Goal: Manage account settings

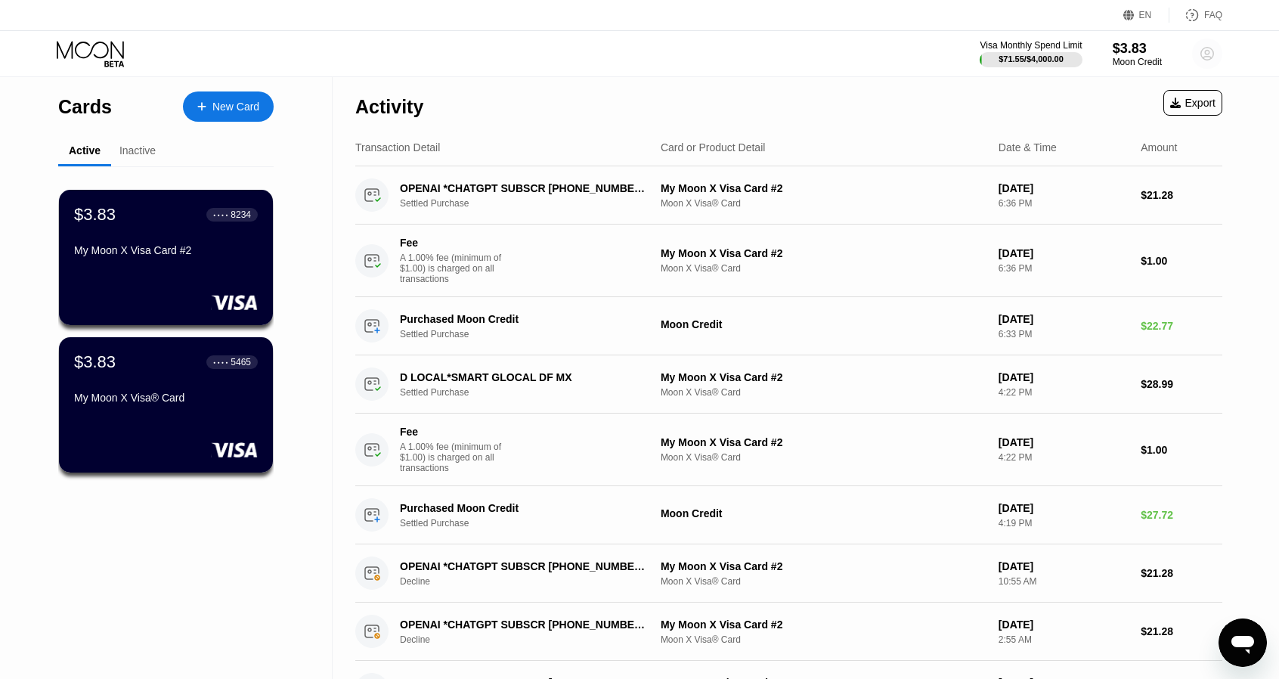
click at [661, 55] on circle at bounding box center [1207, 54] width 30 height 30
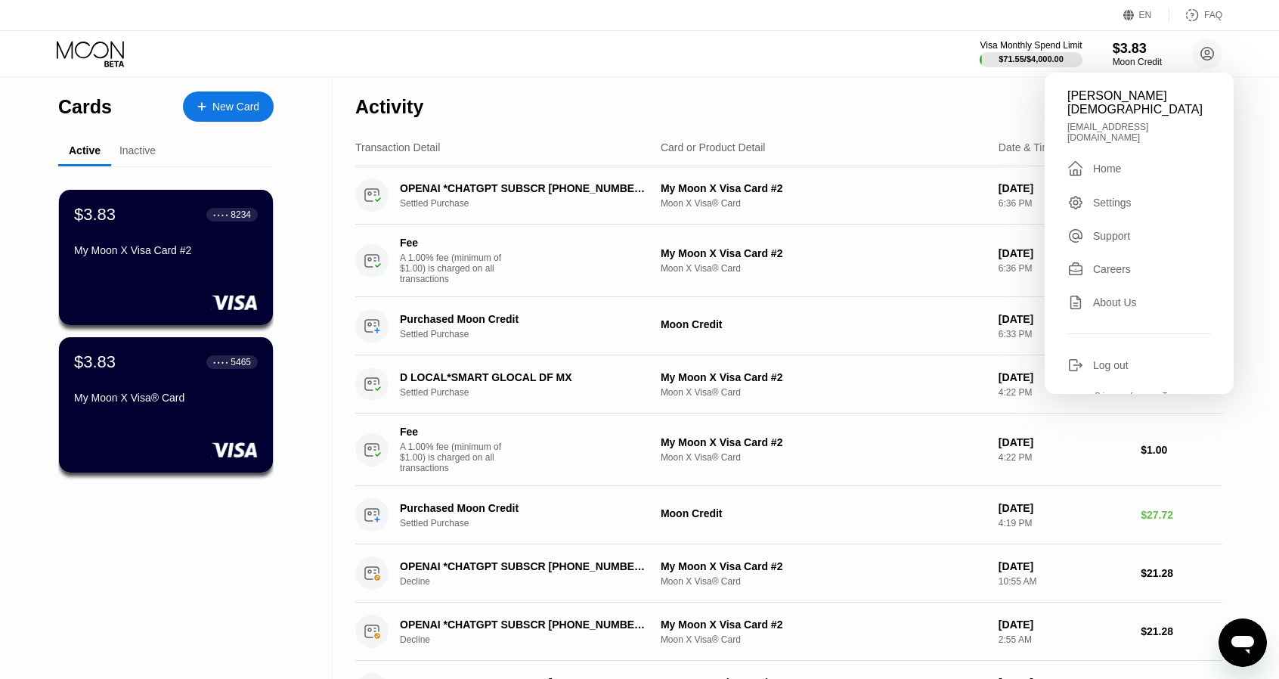
click at [661, 359] on div "Log out" at bounding box center [1111, 365] width 36 height 12
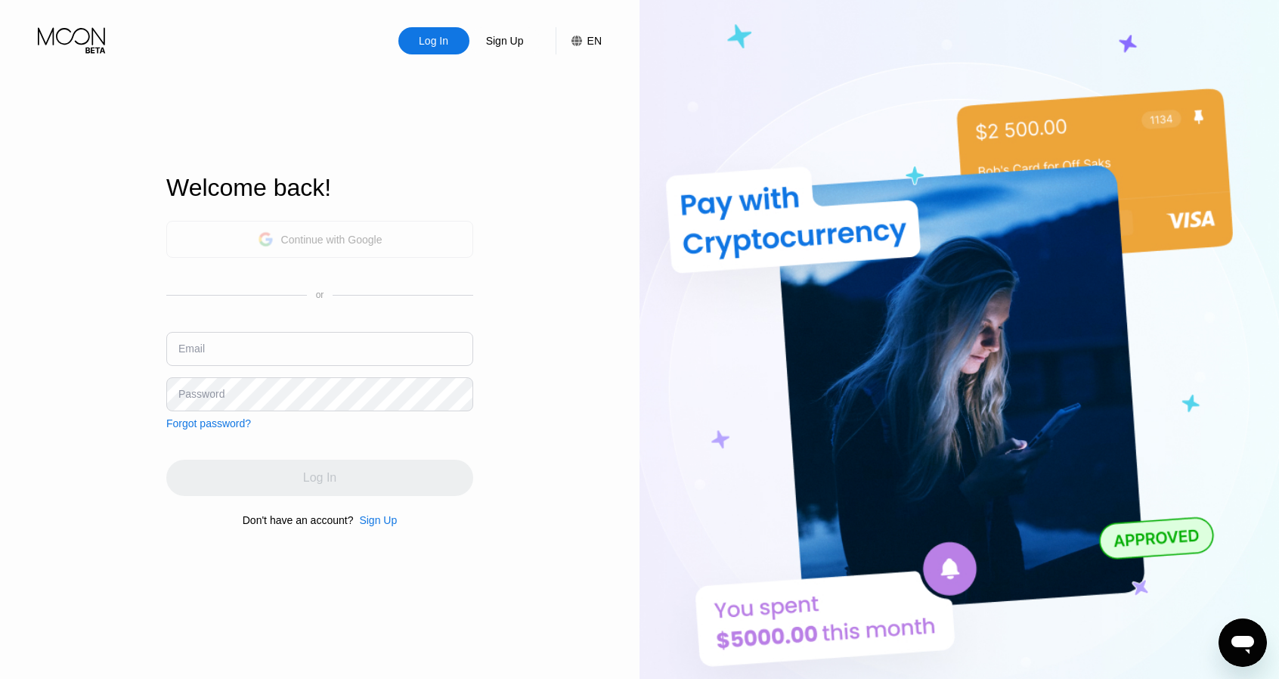
click at [334, 244] on div "Continue with Google" at bounding box center [331, 240] width 101 height 12
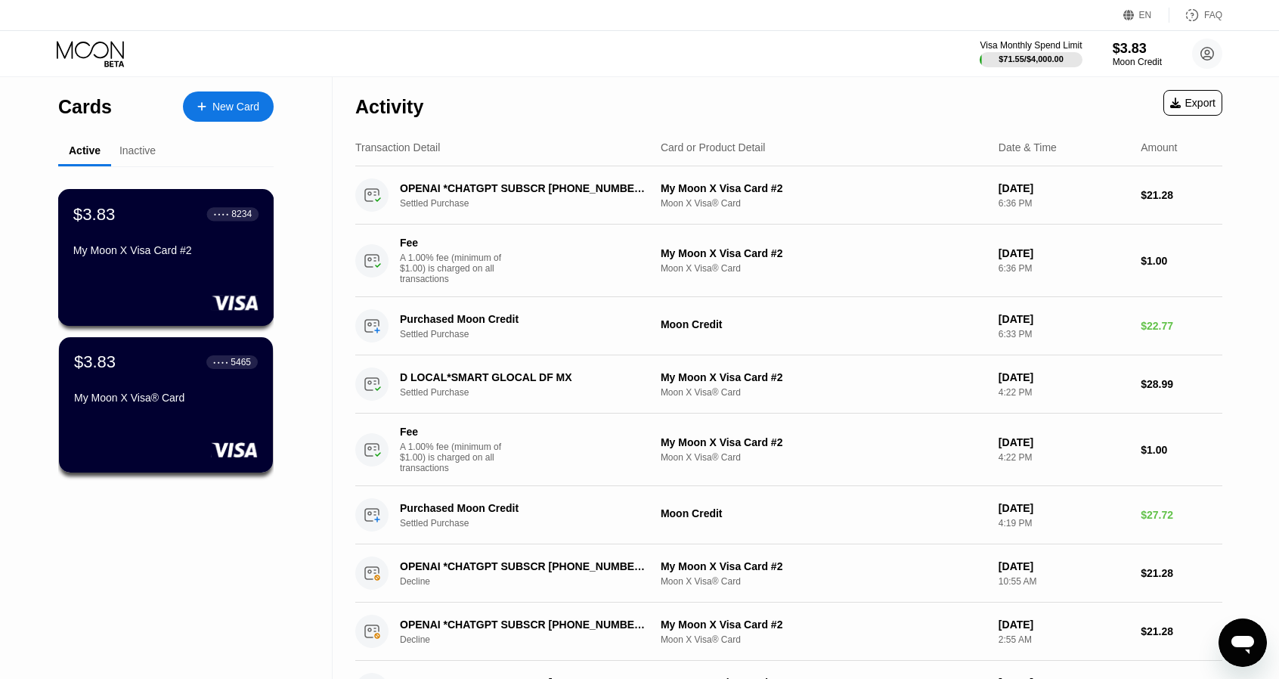
click at [213, 232] on div "$3.83 ● ● ● ● 8234 My Moon X Visa Card #2" at bounding box center [165, 233] width 185 height 58
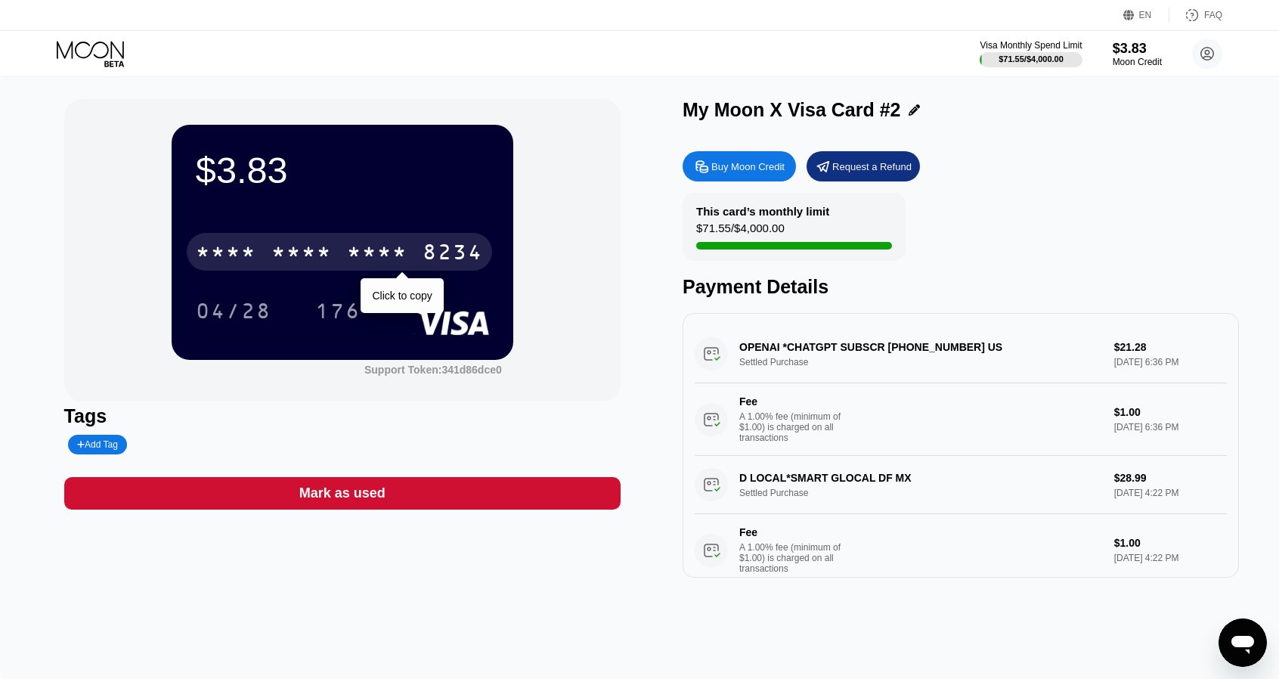
click at [441, 258] on div "8234" at bounding box center [453, 254] width 60 height 24
